Goal: Task Accomplishment & Management: Manage account settings

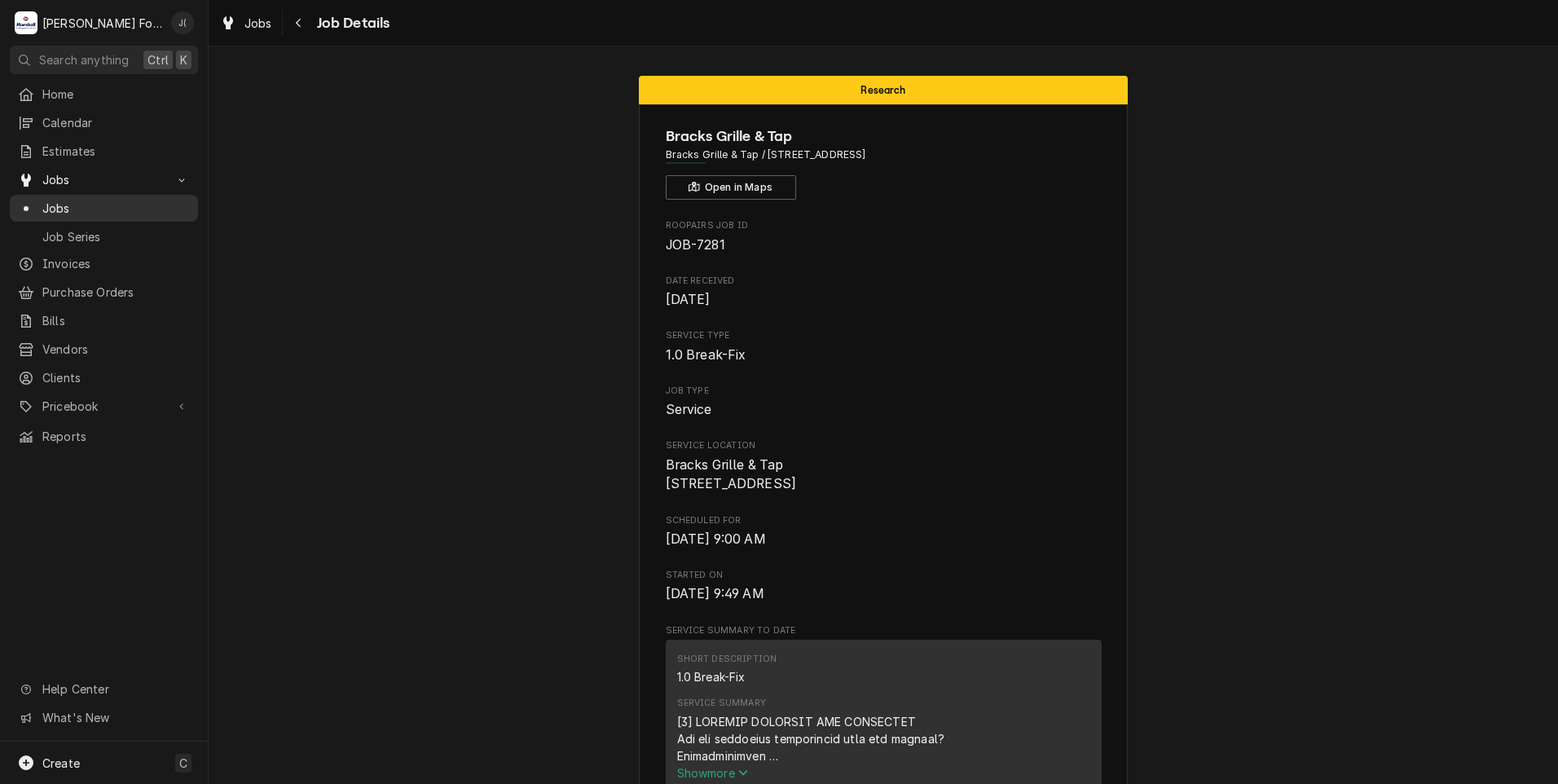
click at [70, 200] on span "Jobs" at bounding box center [116, 208] width 147 height 17
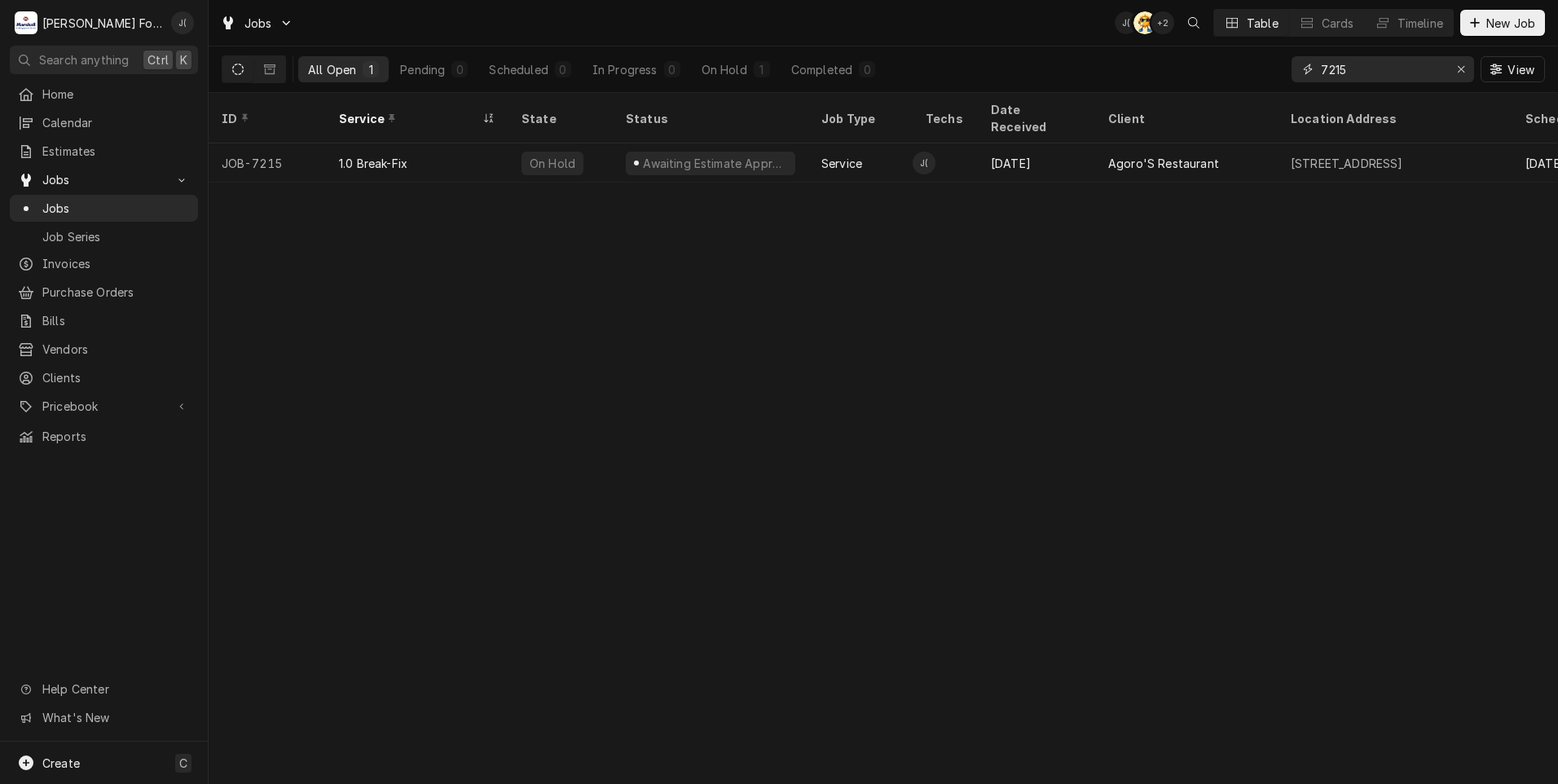
click at [1464, 73] on icon "Erase input" at bounding box center [1461, 68] width 9 height 11
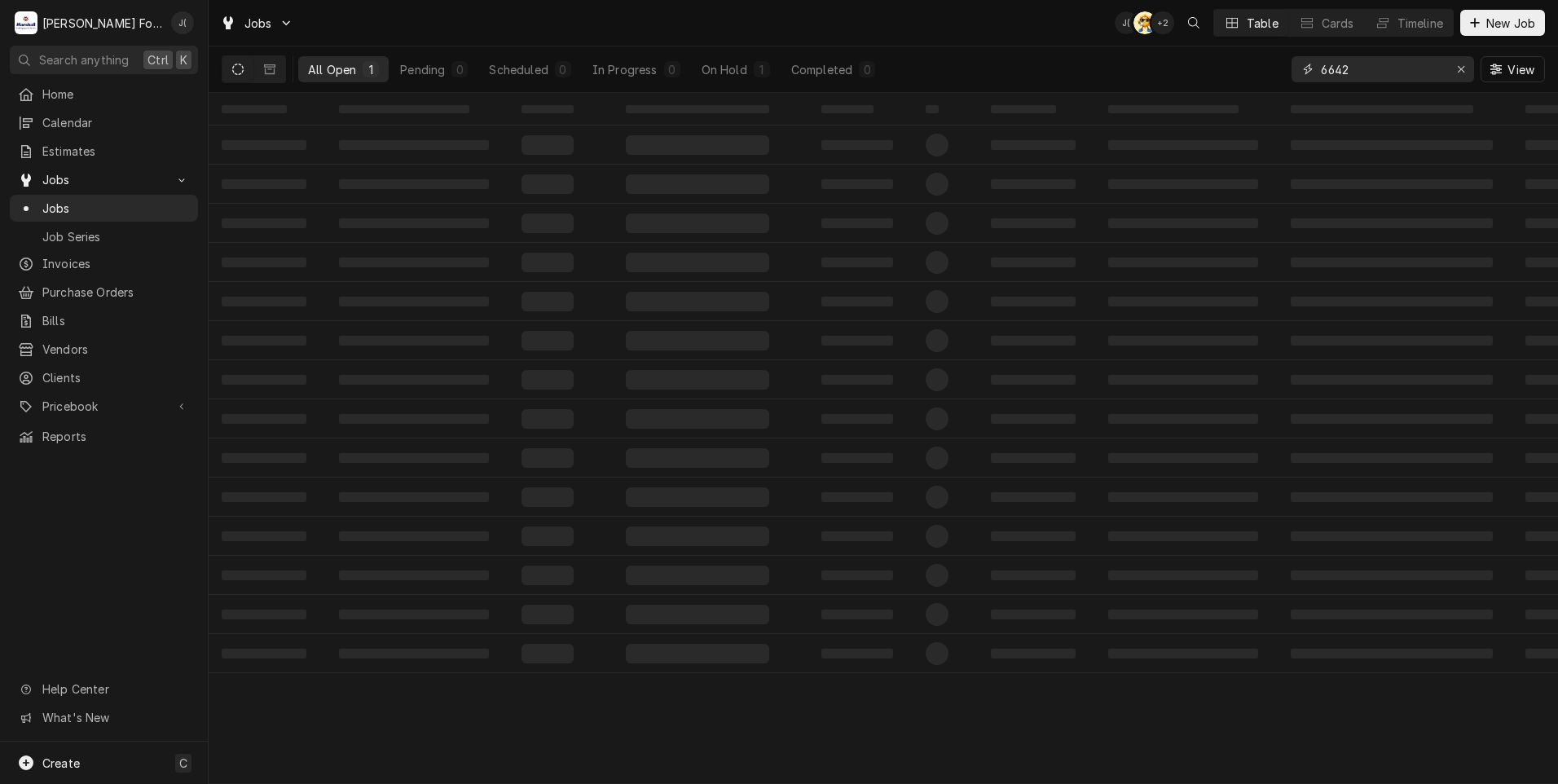
type input "6642"
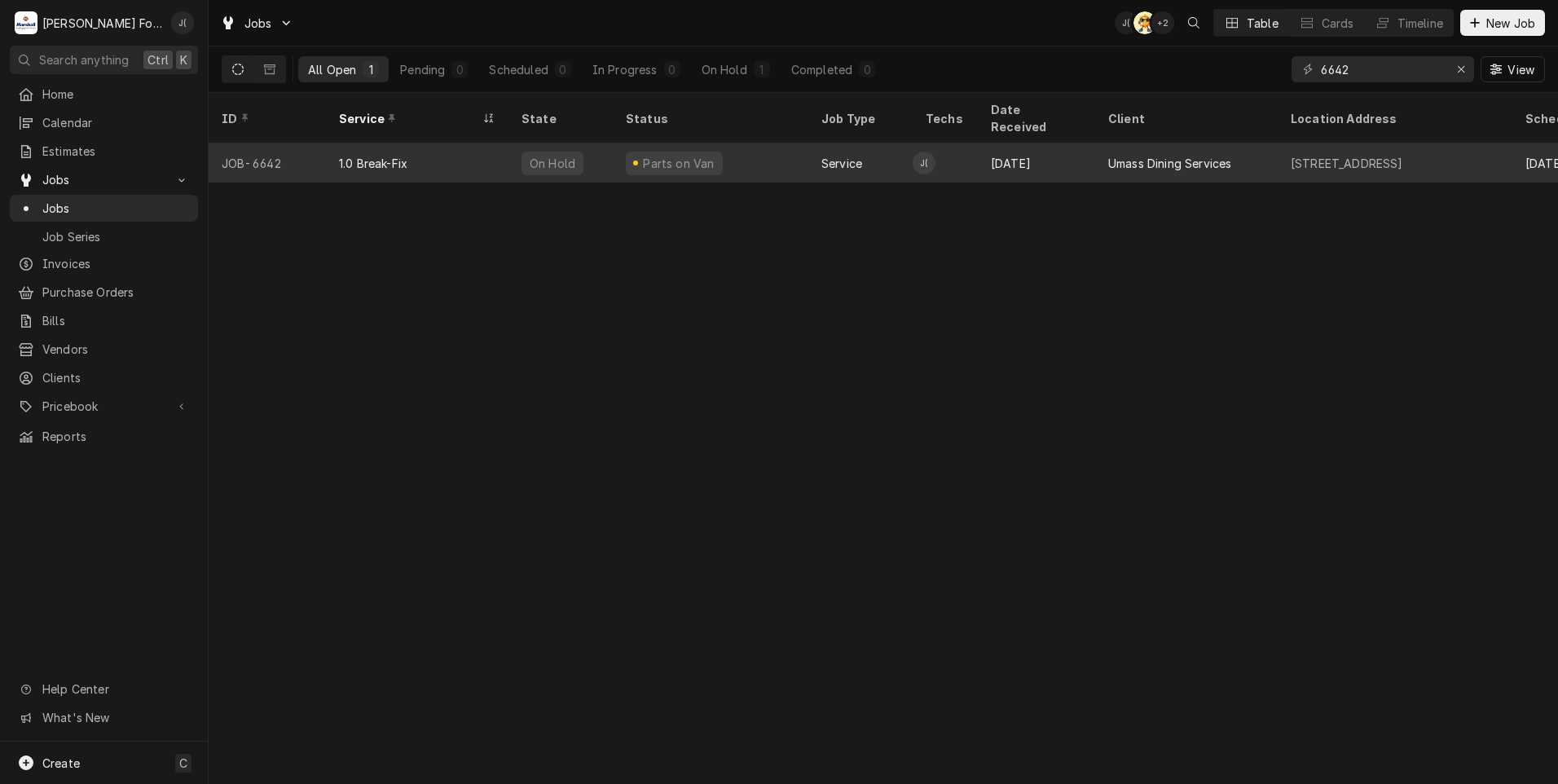
click at [449, 145] on div "1.0 Break-Fix" at bounding box center [417, 163] width 182 height 39
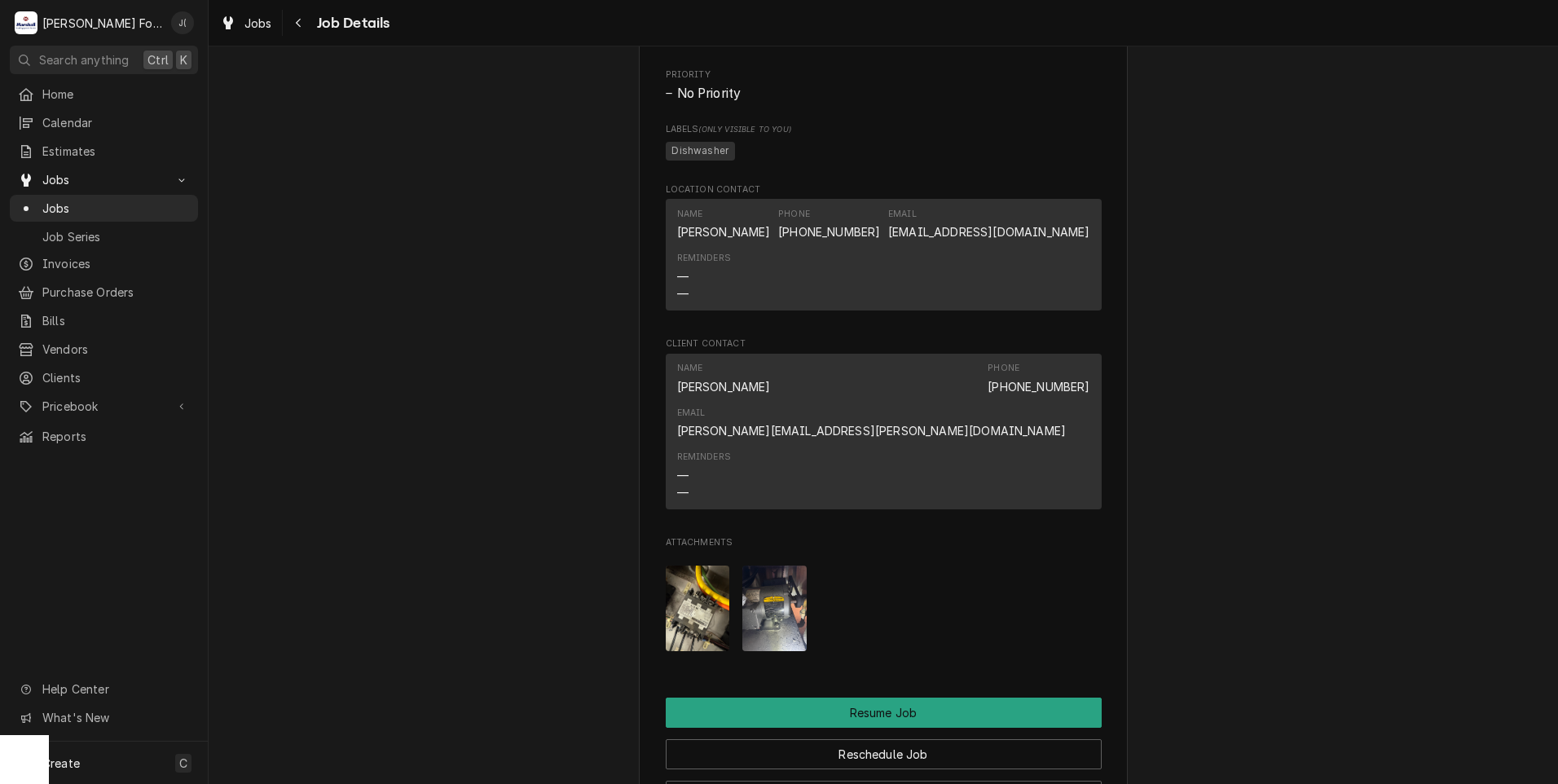
scroll to position [1792, 0]
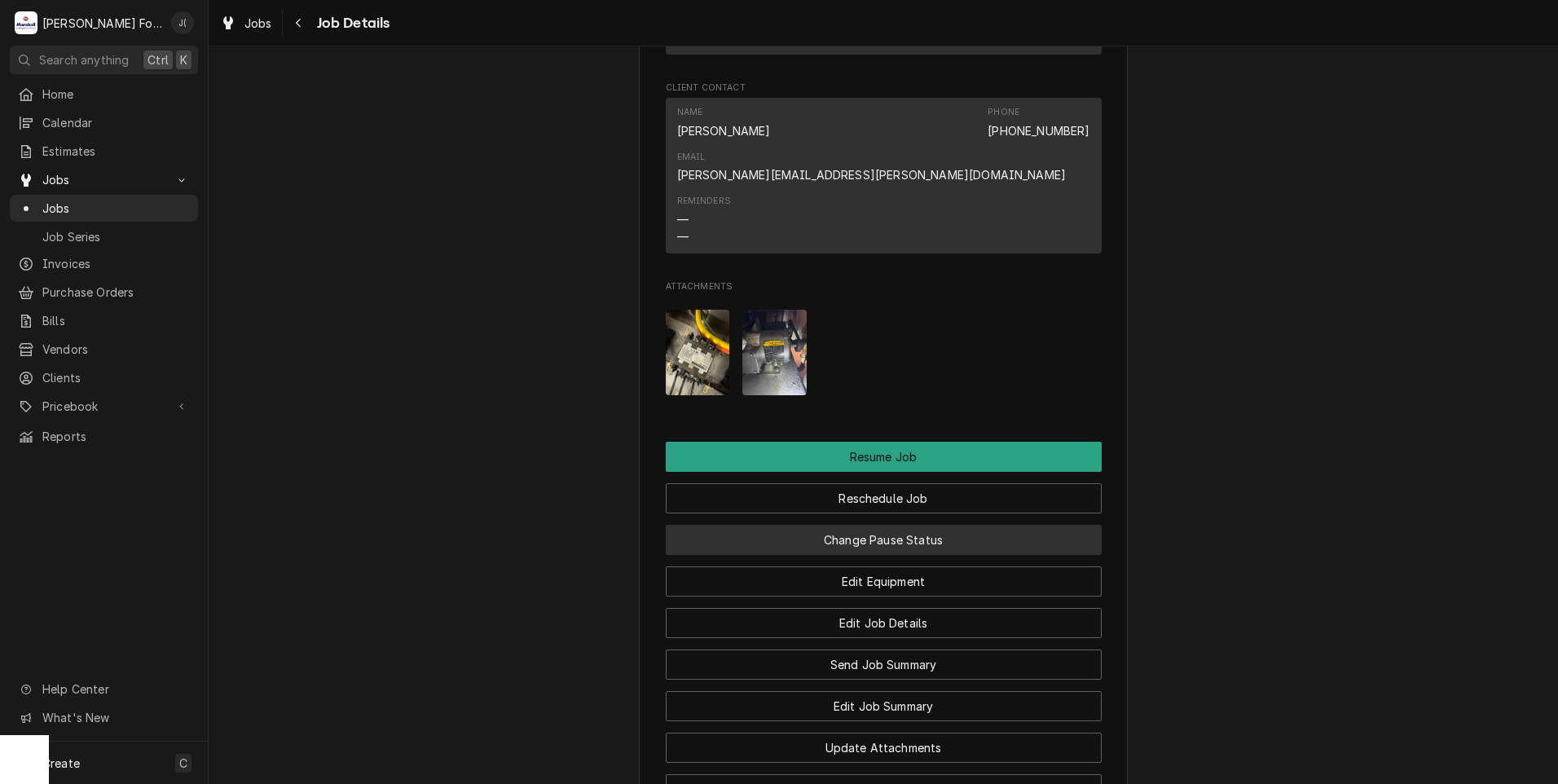
click at [891, 544] on button "Change Pause Status" at bounding box center [883, 539] width 436 height 30
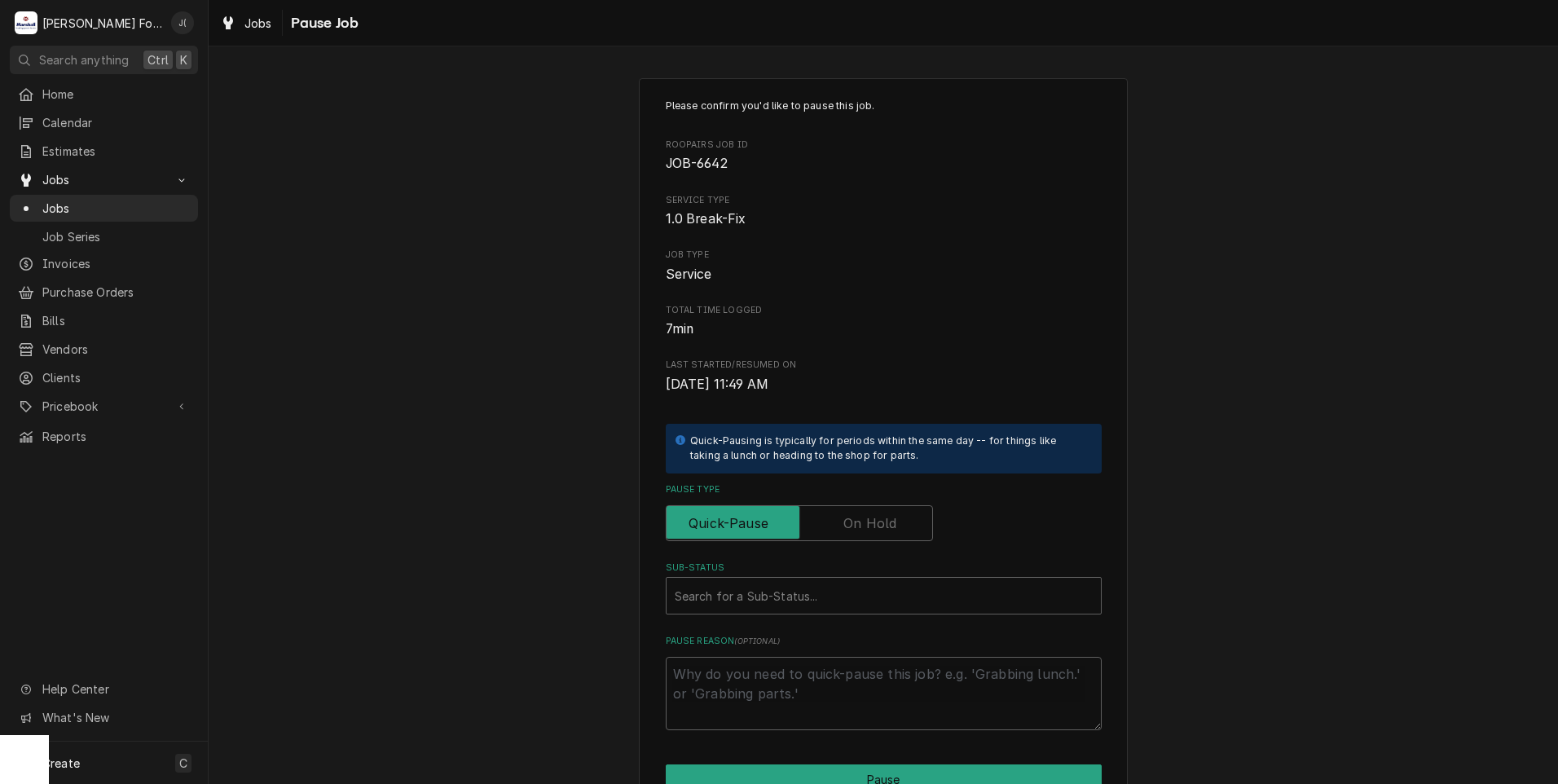
click at [883, 526] on label "Pause Type" at bounding box center [800, 523] width 267 height 36
click at [883, 526] on input "Pause Type" at bounding box center [799, 523] width 253 height 36
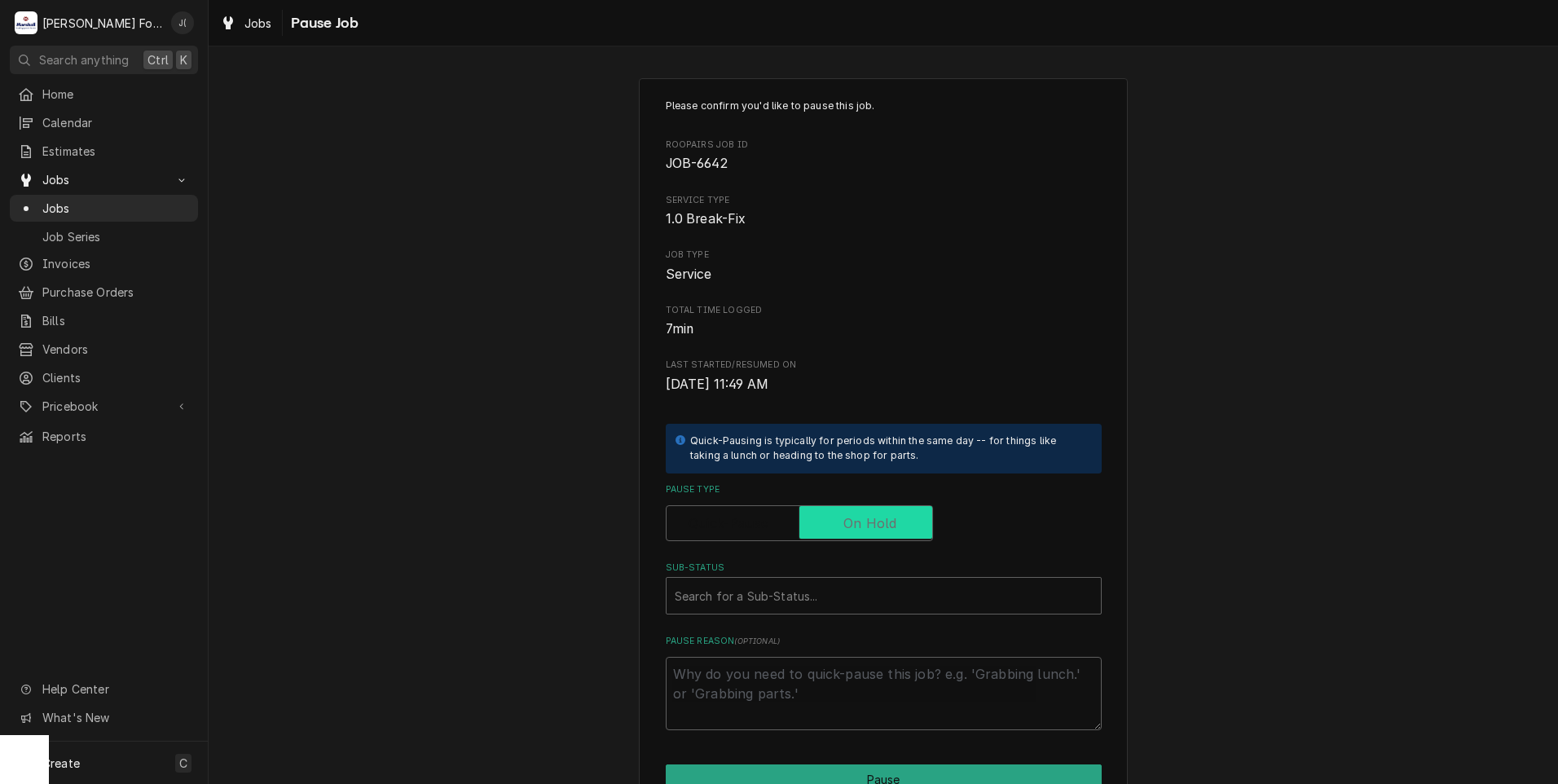
checkbox input "true"
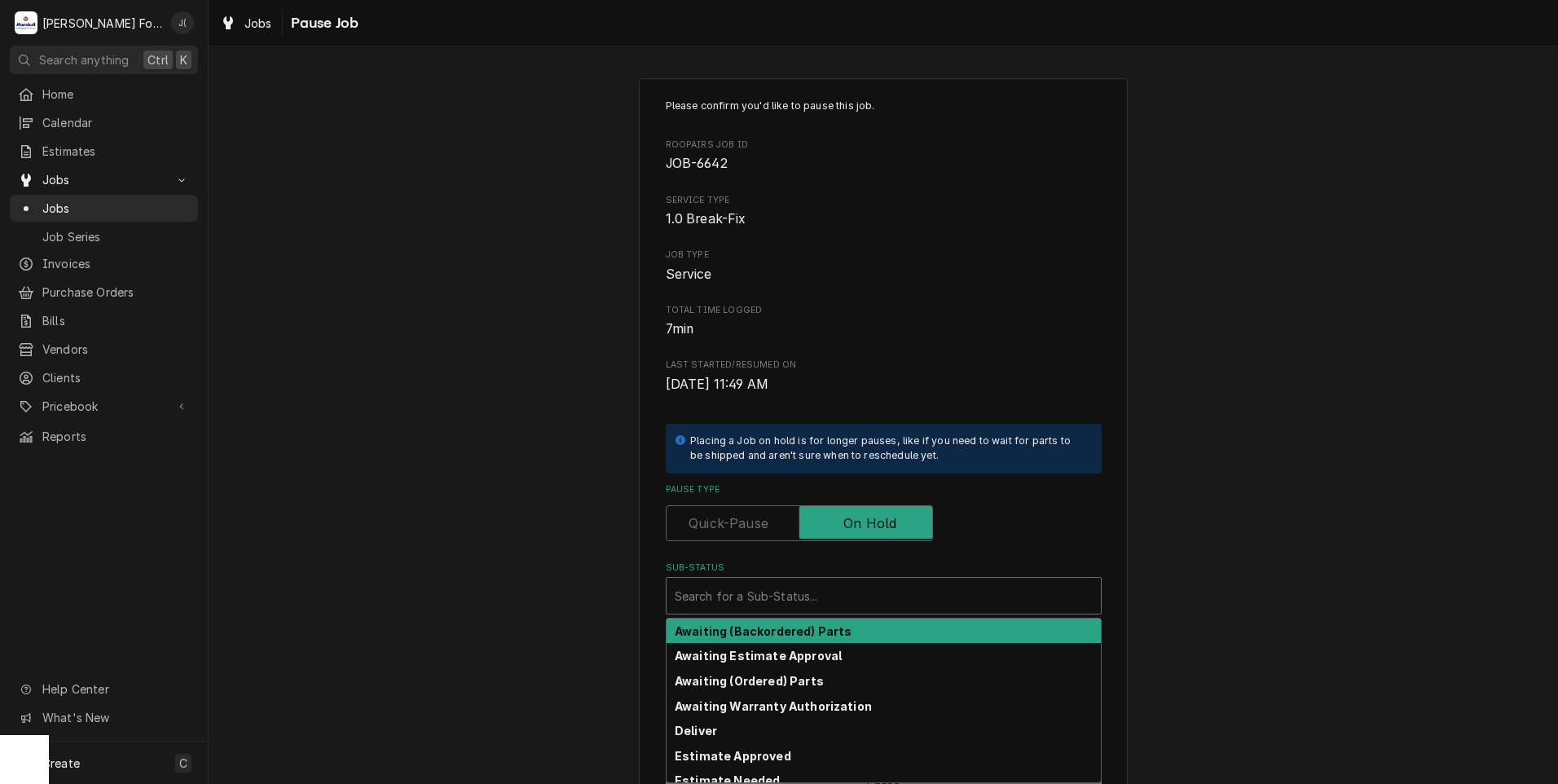
click at [873, 597] on div "Sub-Status" at bounding box center [883, 596] width 418 height 29
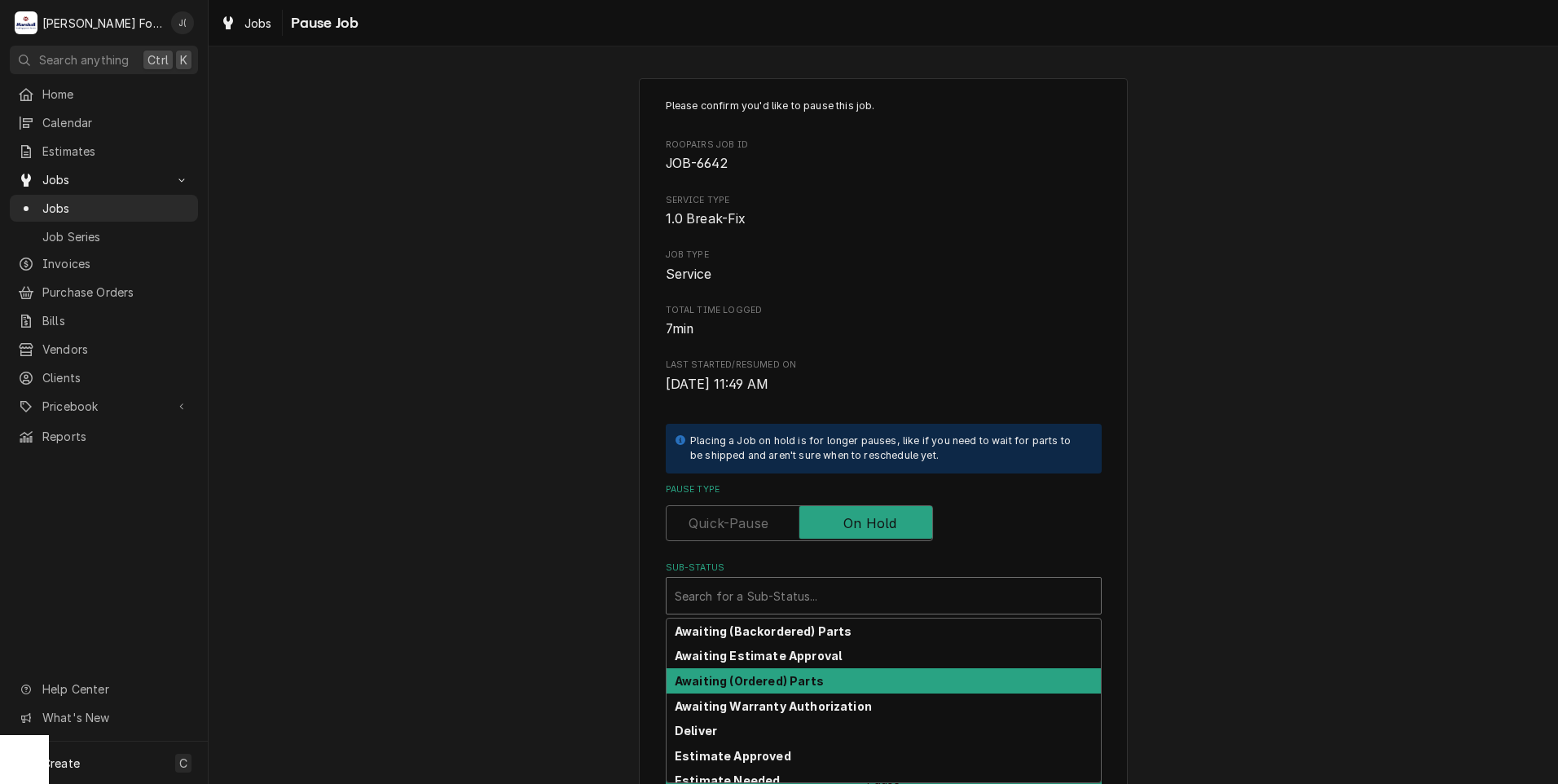
click at [836, 685] on div "Awaiting (Ordered) Parts" at bounding box center [883, 681] width 434 height 26
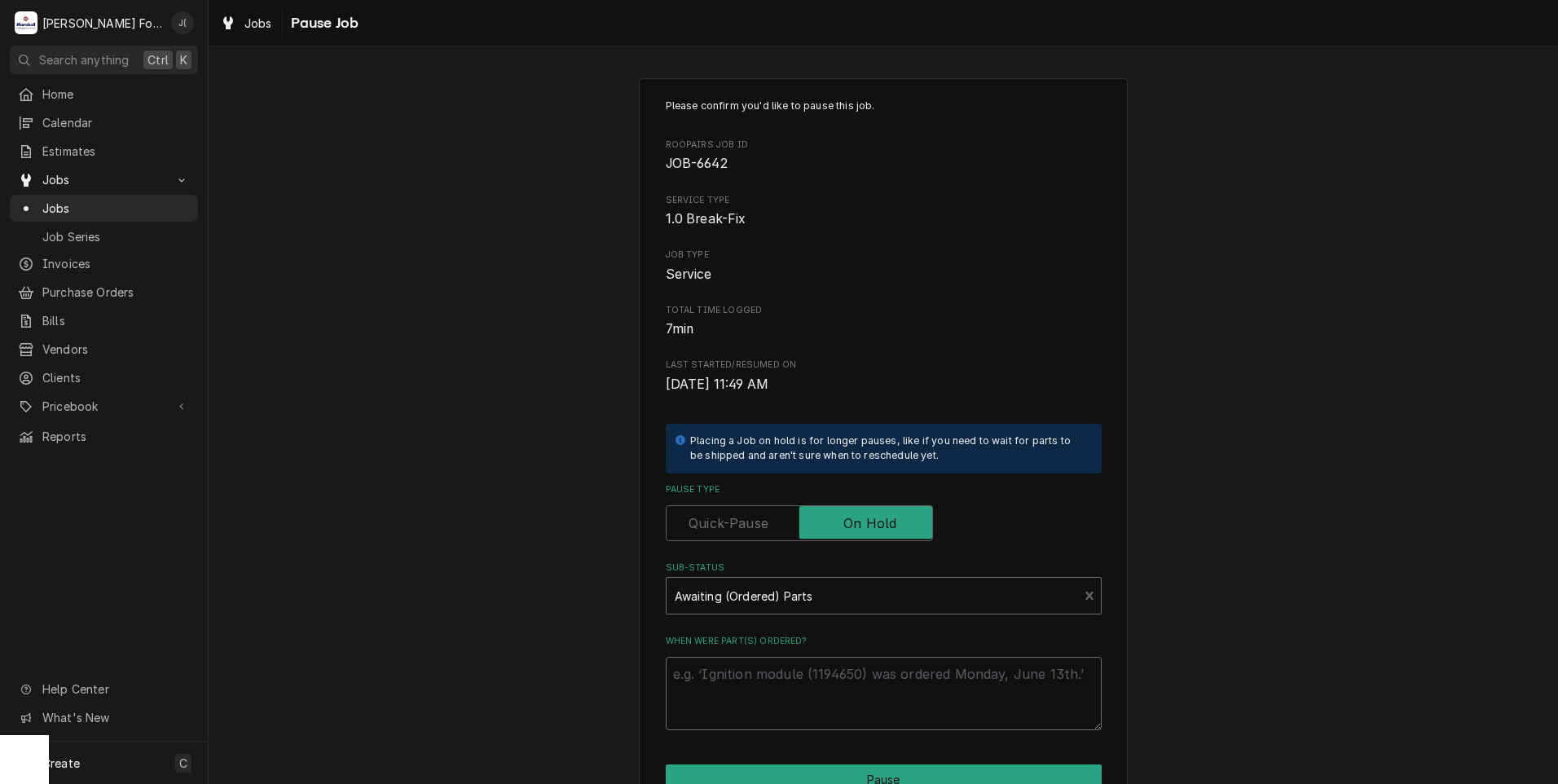
click at [834, 680] on textarea "When were part(s) ordered?" at bounding box center [883, 693] width 436 height 74
type textarea "x"
type textarea "0"
type textarea "x"
type textarea "09"
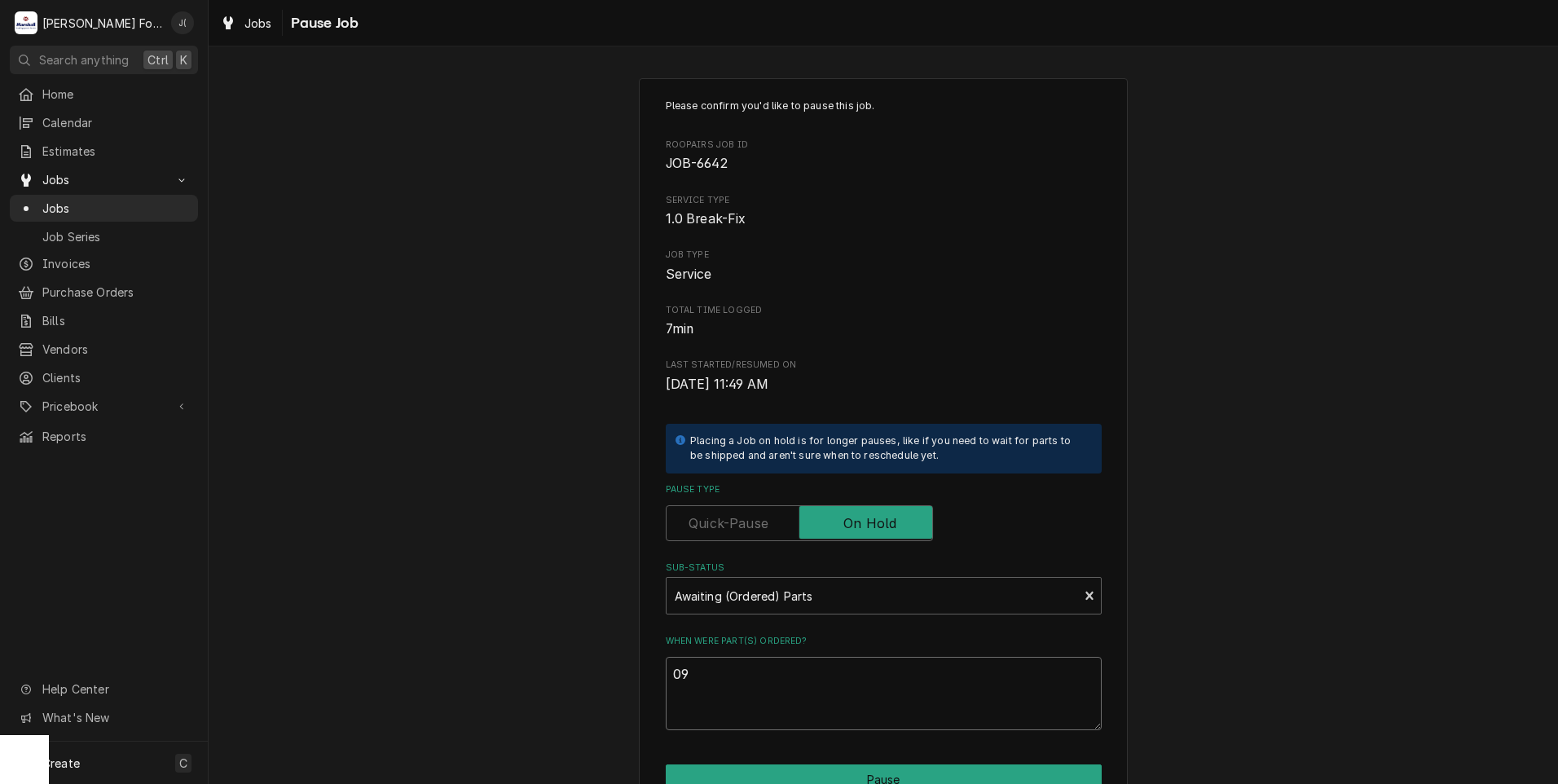
type textarea "x"
type textarea "09/"
type textarea "x"
type textarea "09/0"
type textarea "x"
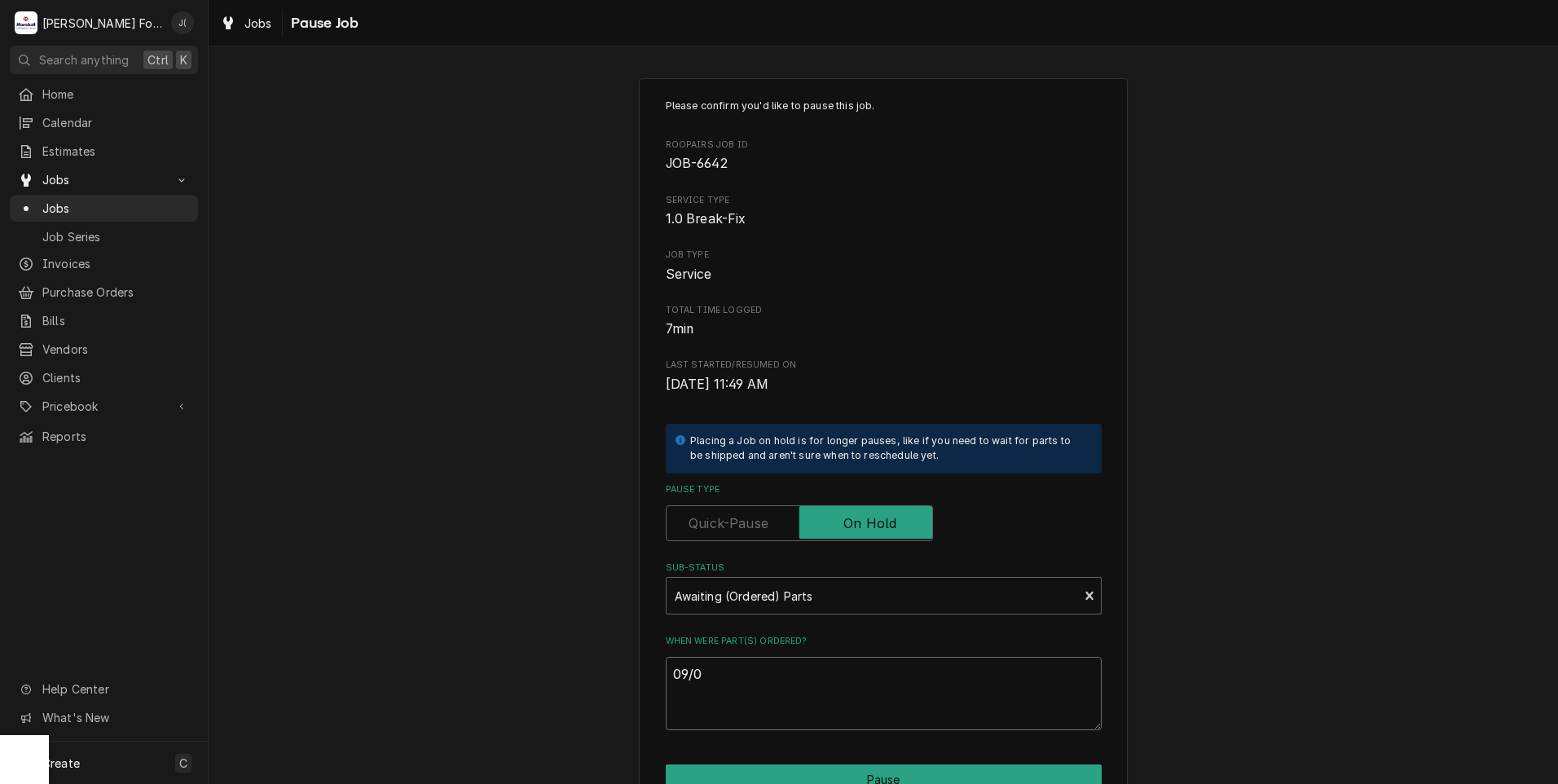
type textarea "09/09"
type textarea "x"
type textarea "09/09/"
type textarea "x"
type textarea "09/09/2"
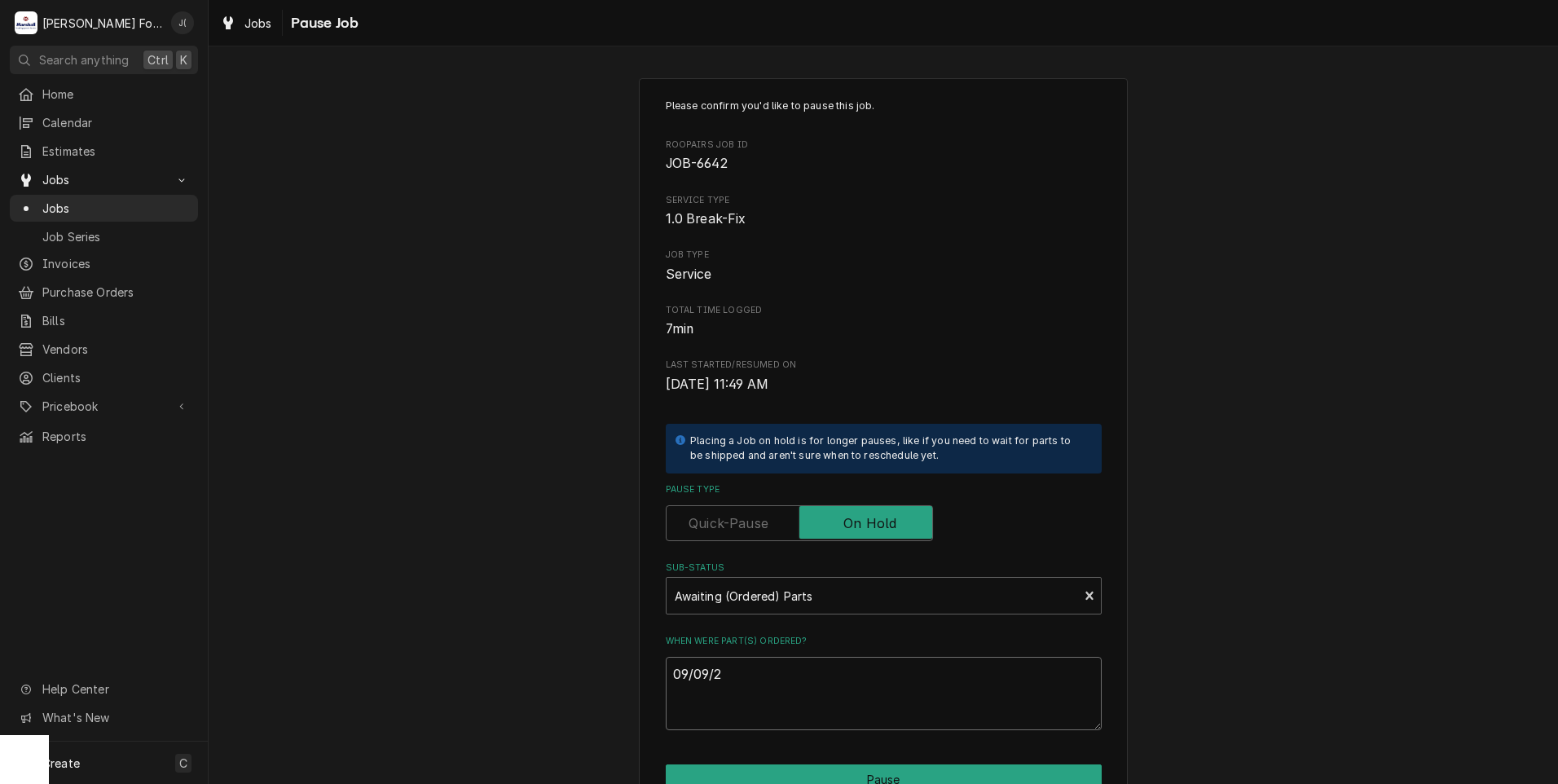
type textarea "x"
type textarea "09/09/20"
type textarea "x"
type textarea "09/09/202"
type textarea "x"
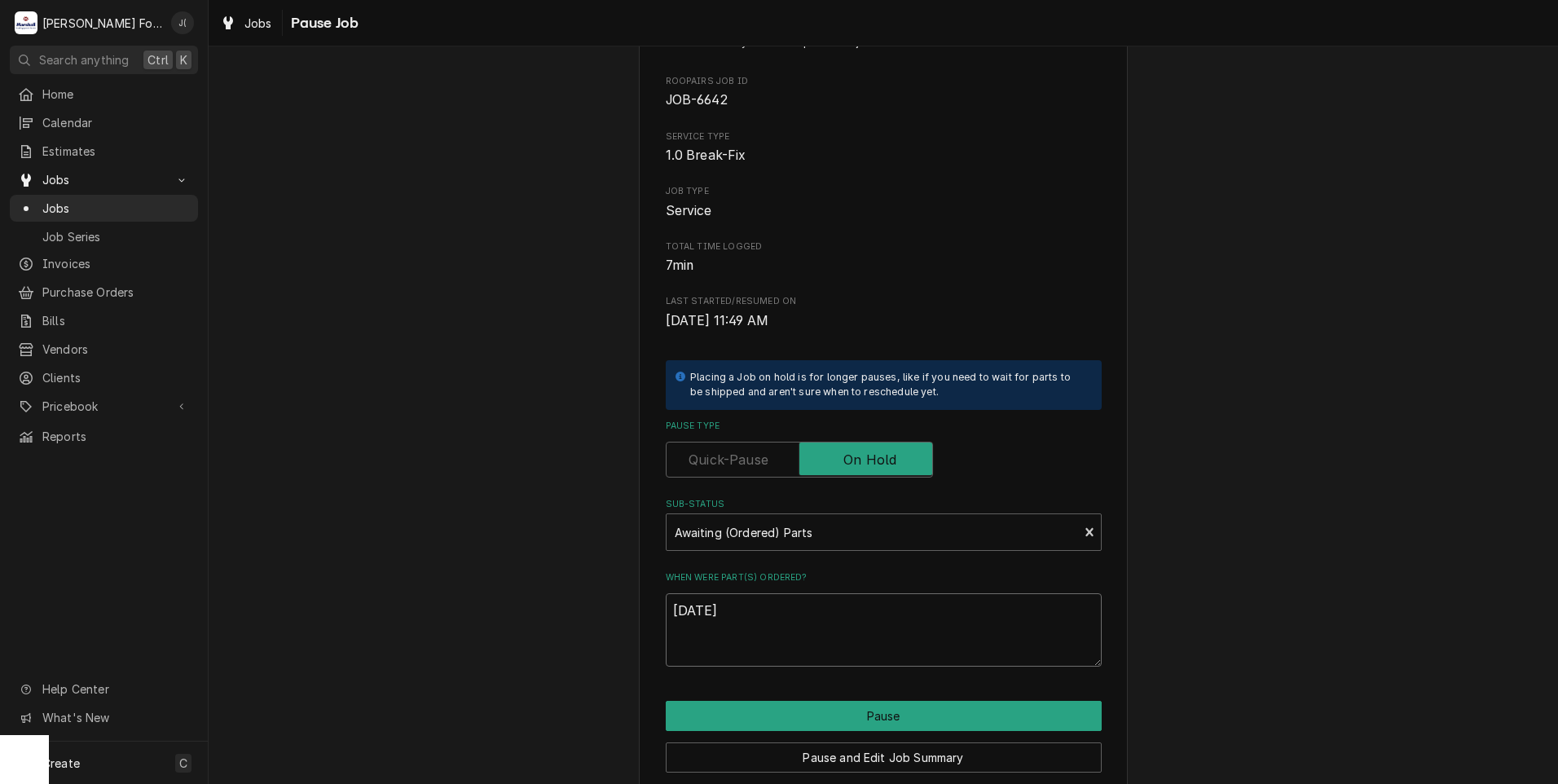
scroll to position [128, 0]
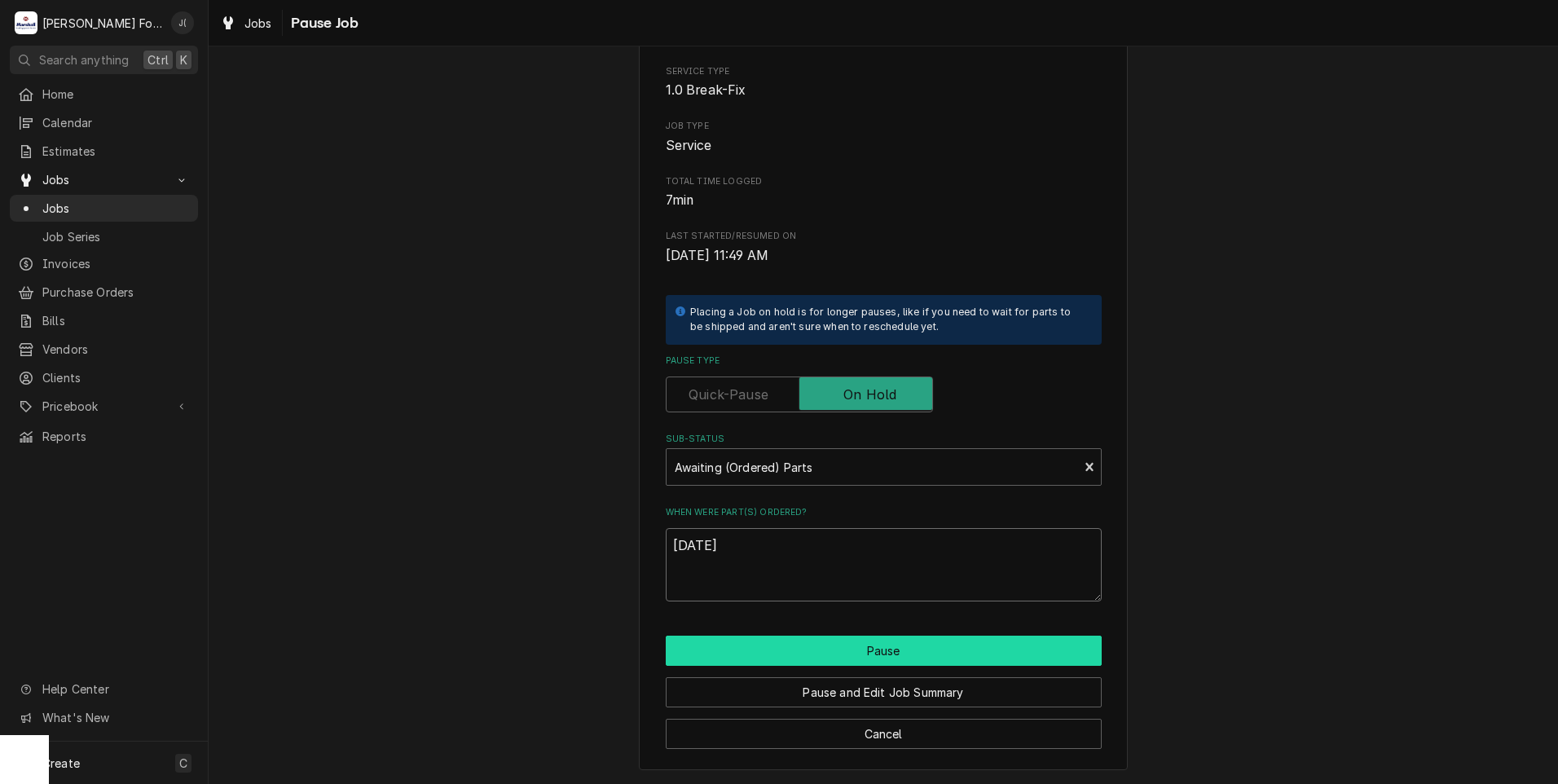
type textarea "09/09/2025"
click at [847, 655] on button "Pause" at bounding box center [883, 650] width 436 height 30
type textarea "x"
